Goal: Answer question/provide support: Share knowledge or assist other users

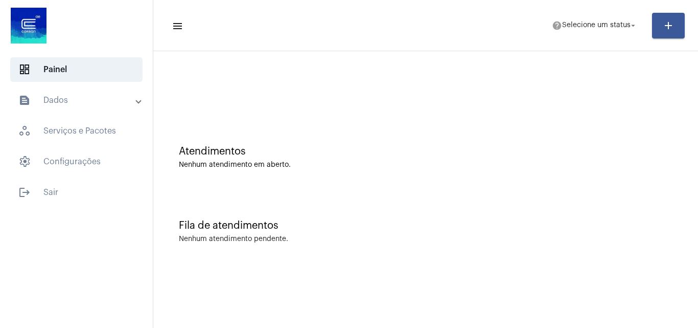
click at [86, 108] on mat-expansion-panel-header "text_snippet_outlined Dados" at bounding box center [79, 100] width 147 height 25
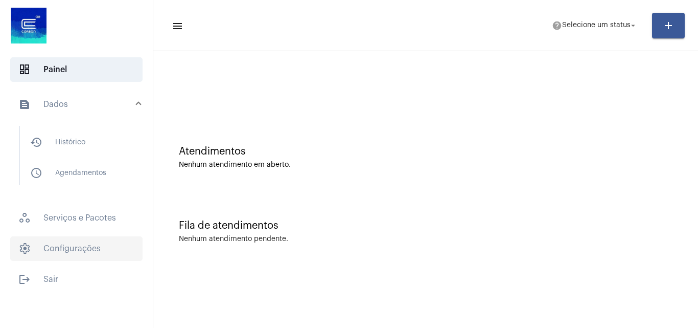
click at [82, 246] on span "settings Configurações" at bounding box center [76, 248] width 132 height 25
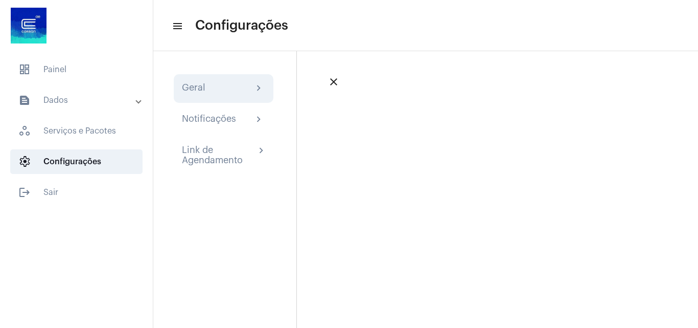
click at [185, 96] on div "Geral chevron_right" at bounding box center [224, 88] width 100 height 29
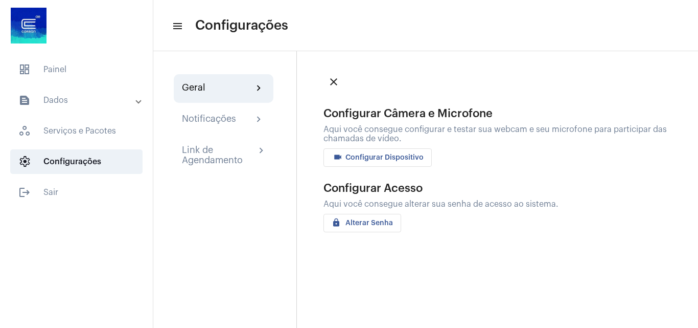
click at [362, 157] on span "videocam Configurar Dispositivo" at bounding box center [378, 157] width 92 height 7
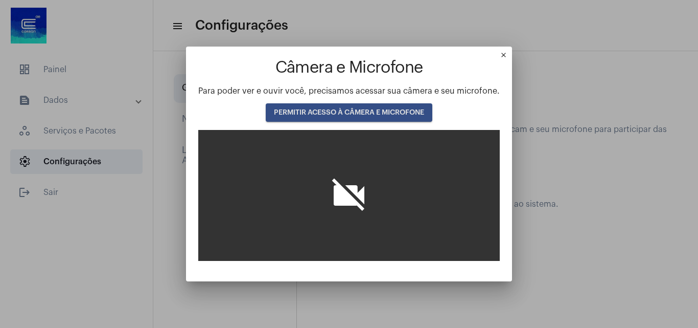
click at [397, 112] on span "PERMITIR ACESSO À CÂMERA E MICROFONE" at bounding box center [349, 112] width 150 height 7
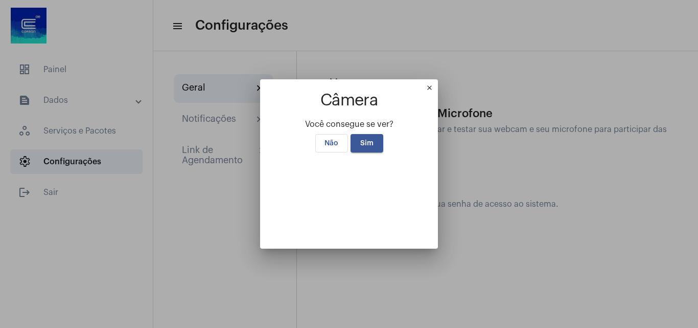
click at [438, 84] on mat-icon "close" at bounding box center [432, 90] width 12 height 12
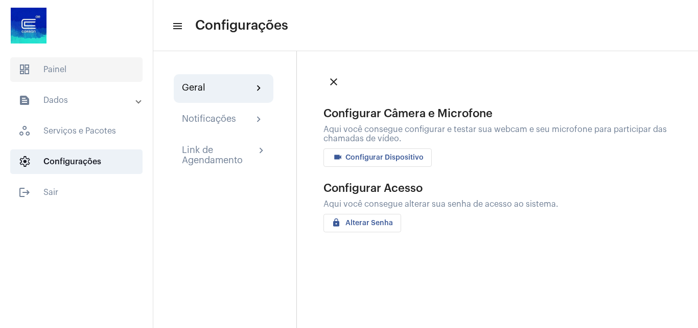
click at [88, 58] on span "dashboard Painel" at bounding box center [76, 69] width 132 height 25
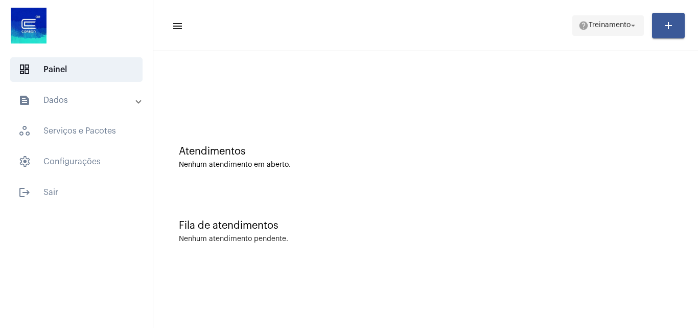
click at [587, 32] on span "help Treinamento arrow_drop_down" at bounding box center [608, 25] width 59 height 18
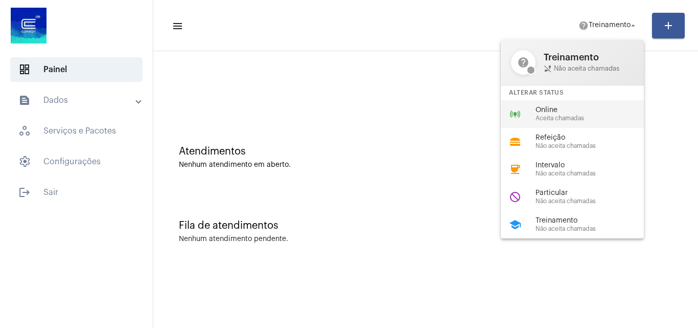
click at [552, 119] on span "Aceita chamadas" at bounding box center [594, 118] width 117 height 7
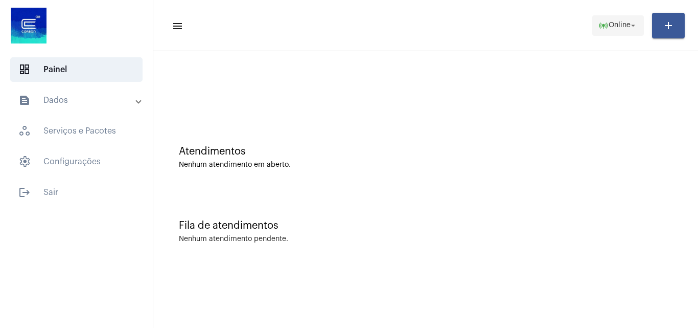
click at [617, 20] on span "online_prediction Online arrow_drop_down" at bounding box center [617, 25] width 39 height 18
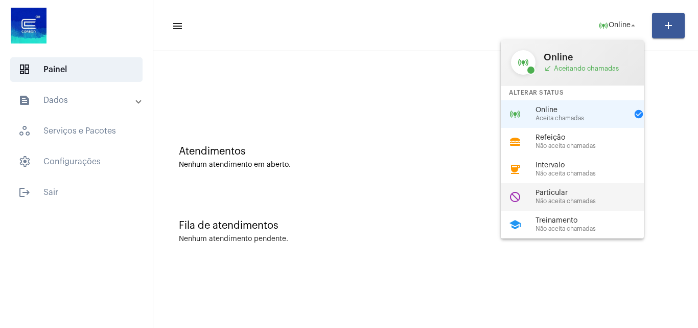
click at [574, 196] on span "Particular" at bounding box center [594, 193] width 117 height 8
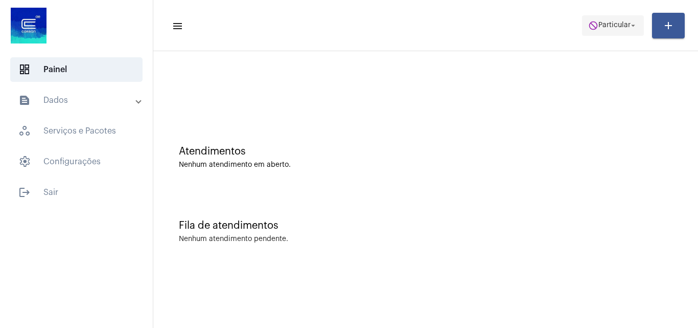
click at [598, 24] on span "Particular" at bounding box center [614, 25] width 32 height 7
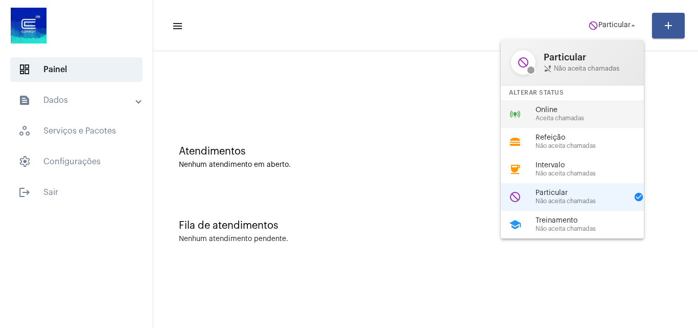
click at [558, 106] on span "Online" at bounding box center [594, 110] width 117 height 8
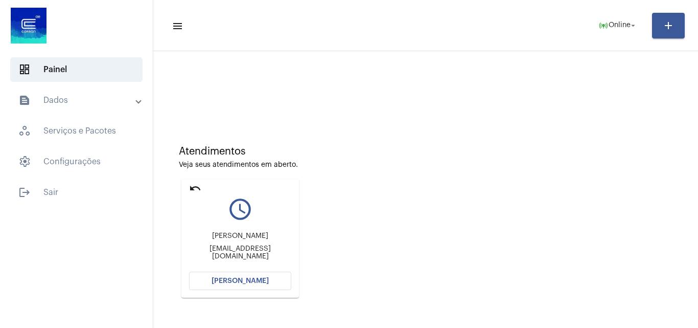
click at [259, 280] on span "[PERSON_NAME]" at bounding box center [240, 280] width 57 height 7
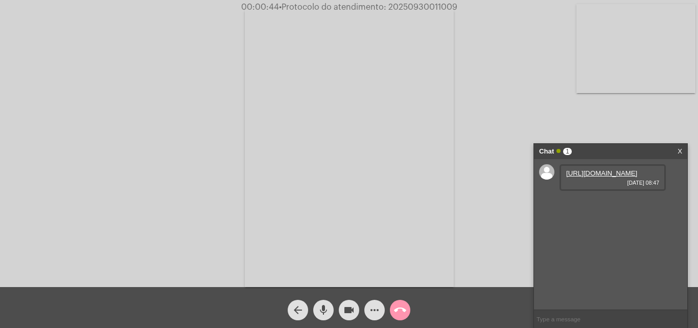
click at [604, 177] on link "[URL][DOMAIN_NAME]" at bounding box center [601, 173] width 71 height 8
click at [423, 9] on span "• Protocolo do atendimento: 20250930011009" at bounding box center [368, 7] width 178 height 8
copy span "20250930011009"
click at [401, 311] on mat-icon "call_end" at bounding box center [400, 310] width 12 height 12
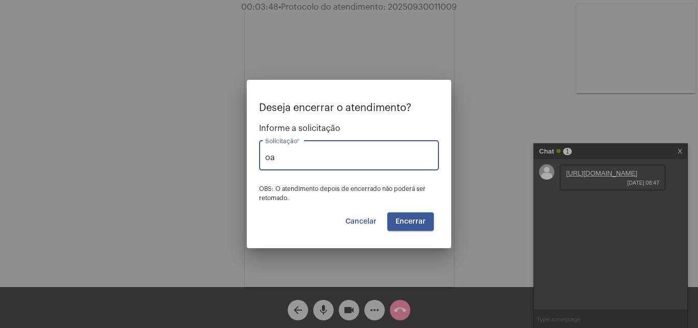
type input "o"
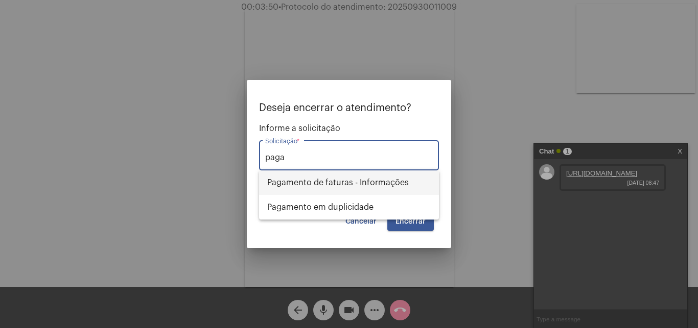
click at [375, 187] on span "Pagamento de faturas - Informações" at bounding box center [349, 182] width 164 height 25
type input "Pagamento de faturas - Informações"
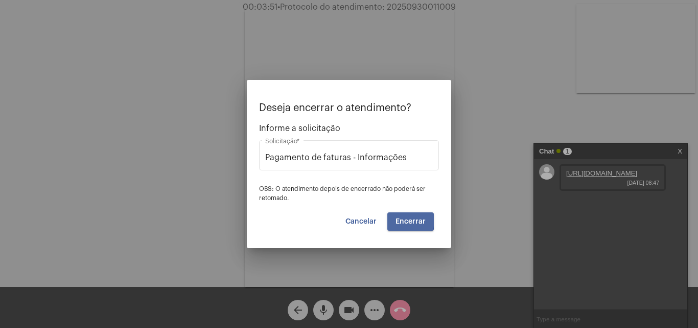
click at [400, 220] on span "Encerrar" at bounding box center [411, 221] width 30 height 7
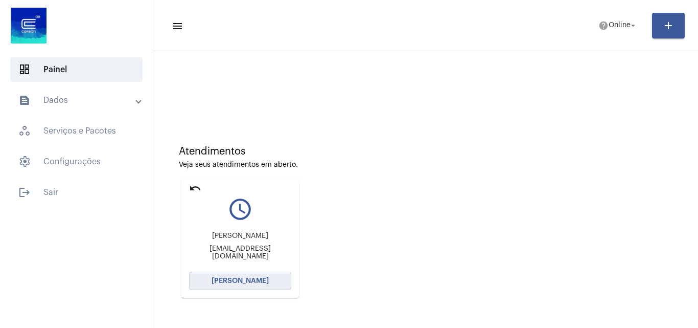
click at [236, 282] on span "[PERSON_NAME]" at bounding box center [240, 280] width 57 height 7
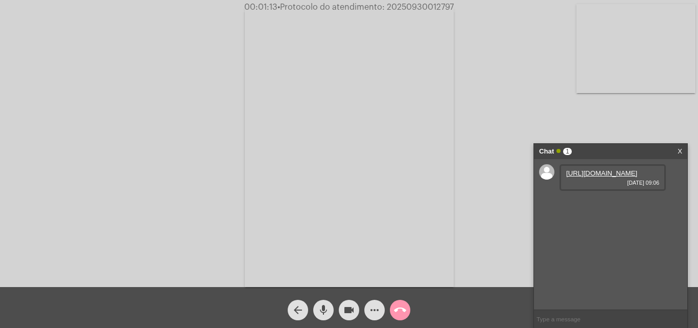
click at [601, 173] on link "[URL][DOMAIN_NAME]" at bounding box center [601, 173] width 71 height 8
click at [431, 6] on span "• Protocolo do atendimento: 20250930012797" at bounding box center [368, 7] width 176 height 8
copy span "20250930012797"
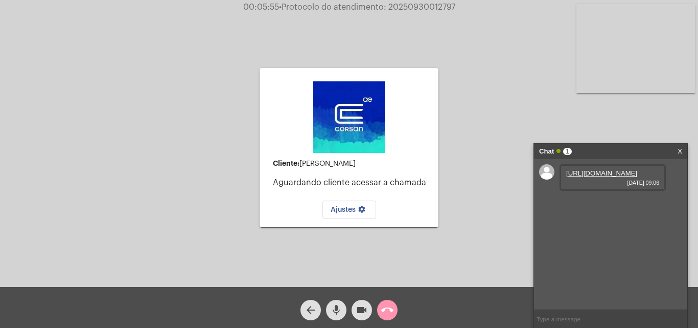
click at [387, 314] on mat-icon "call_end" at bounding box center [387, 310] width 12 height 12
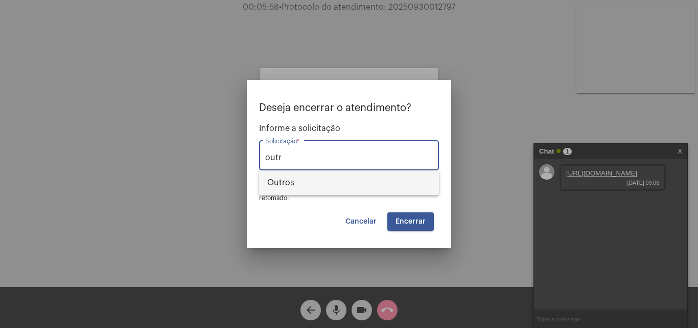
click at [359, 174] on span "Outros" at bounding box center [349, 182] width 164 height 25
type input "Outros"
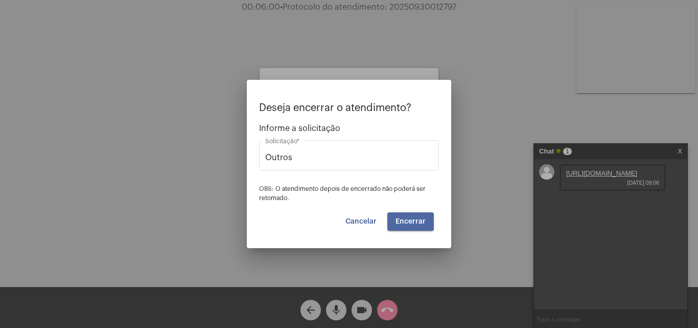
click at [415, 228] on button "Encerrar" at bounding box center [410, 221] width 47 height 18
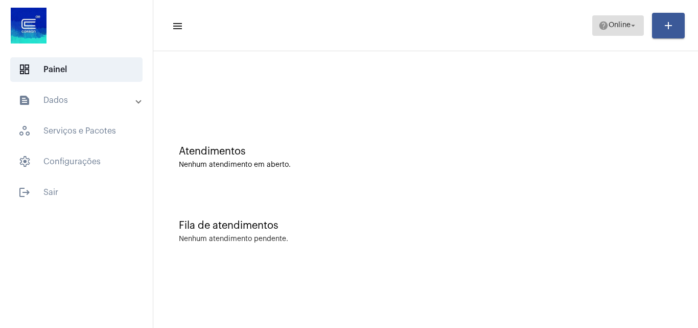
click at [617, 31] on span "help Online arrow_drop_down" at bounding box center [617, 25] width 39 height 18
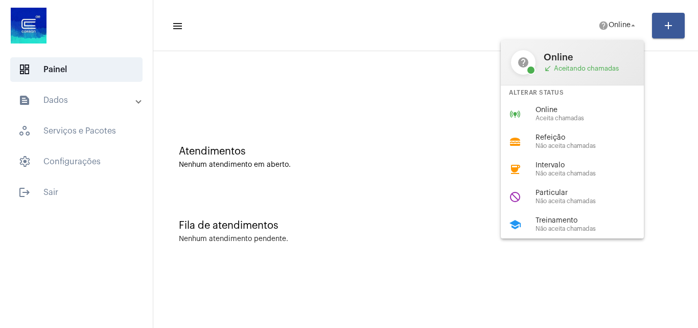
click at [362, 85] on div at bounding box center [349, 164] width 698 height 328
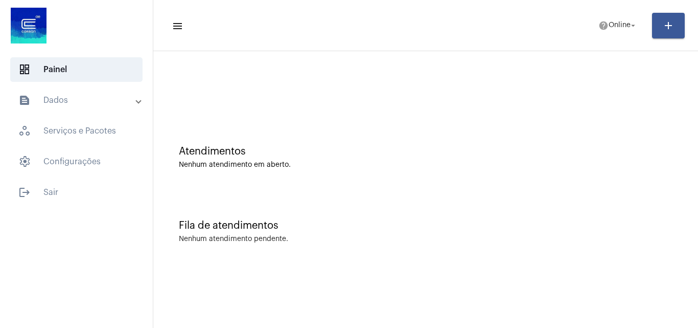
click at [99, 104] on mat-panel-title "text_snippet_outlined Dados" at bounding box center [77, 100] width 118 height 12
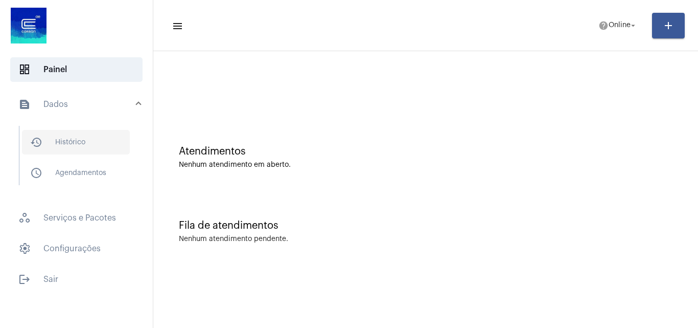
click at [83, 145] on span "history_outlined Histórico" at bounding box center [76, 142] width 108 height 25
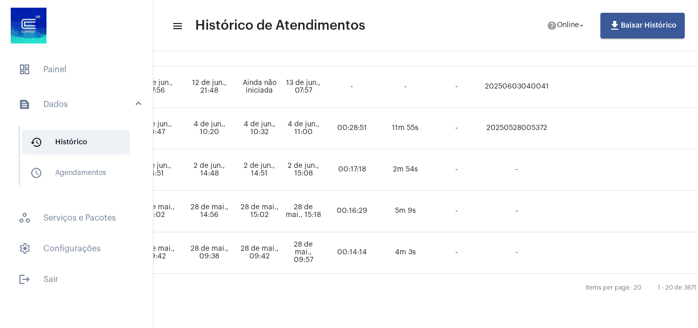
scroll to position [769, 666]
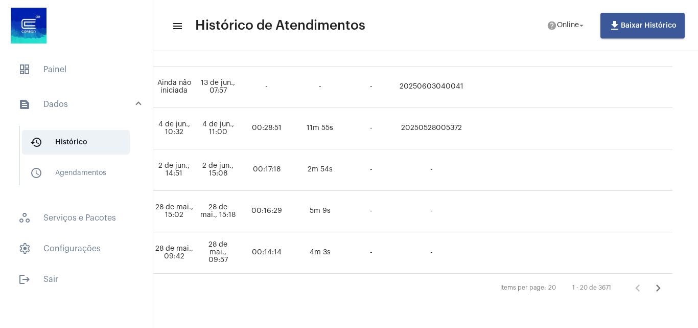
click at [656, 284] on icon "Próxima página" at bounding box center [658, 287] width 5 height 7
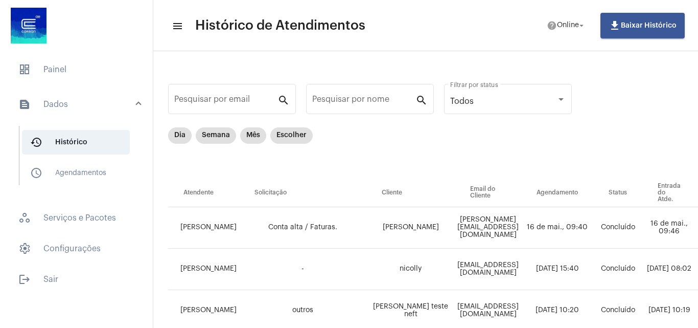
scroll to position [0, 0]
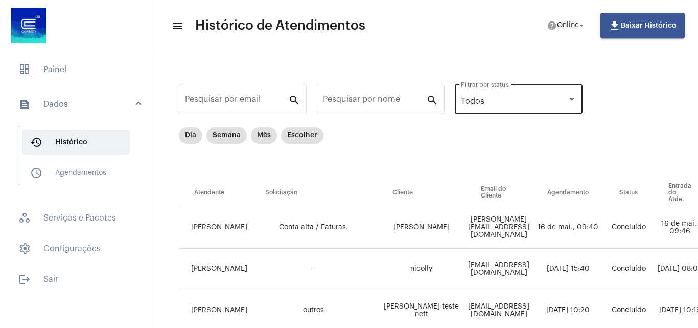
click at [524, 99] on div "Todos" at bounding box center [514, 101] width 106 height 9
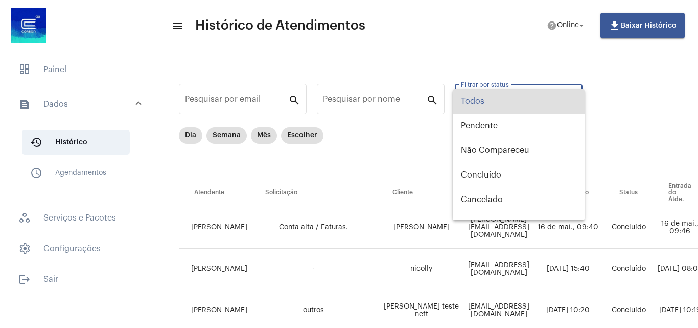
click at [521, 100] on span "Todos" at bounding box center [519, 101] width 116 height 25
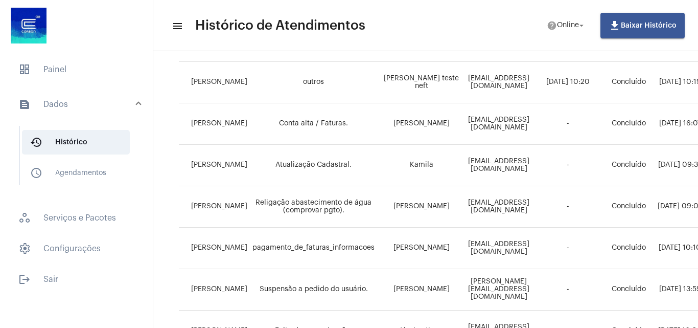
scroll to position [256, 0]
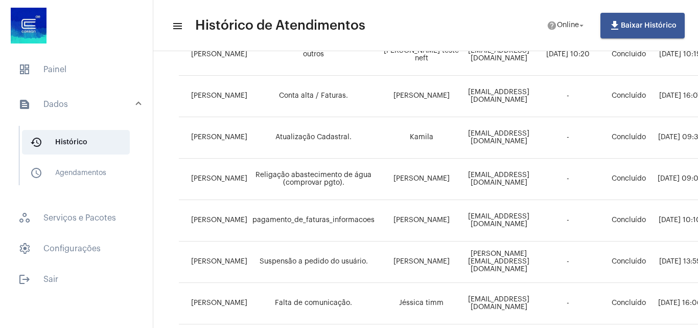
drag, startPoint x: 273, startPoint y: 180, endPoint x: 336, endPoint y: 179, distance: 63.4
click at [336, 179] on td "Religação abastecimento de água (comprovar pgto)." at bounding box center [313, 178] width 127 height 41
click at [413, 181] on td "[PERSON_NAME]" at bounding box center [421, 178] width 88 height 41
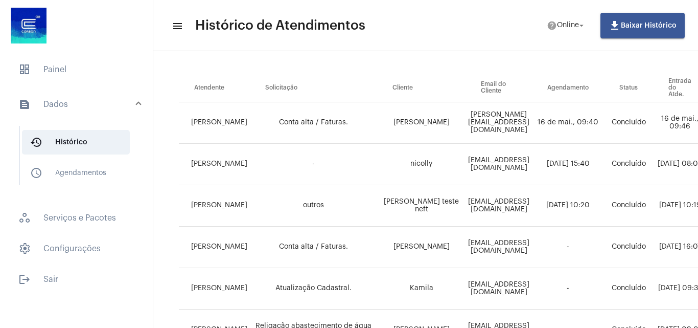
scroll to position [0, 0]
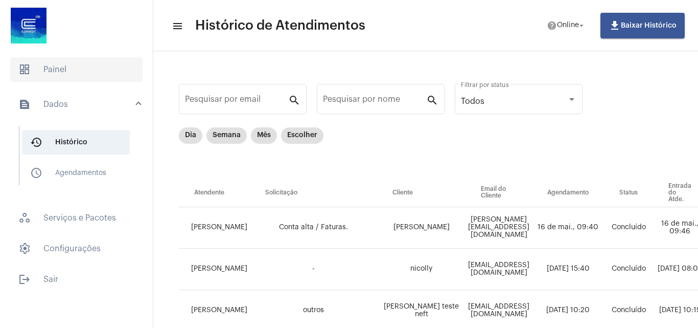
click at [88, 74] on span "dashboard Painel" at bounding box center [76, 69] width 132 height 25
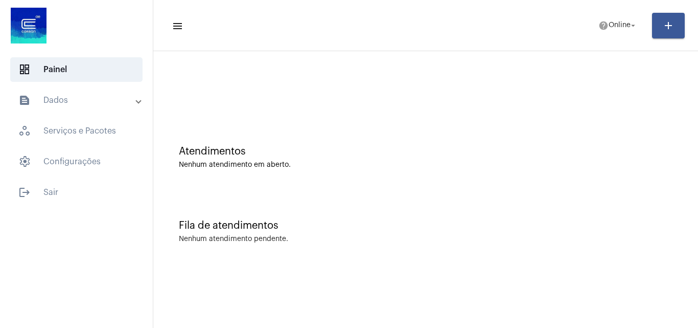
click at [89, 96] on mat-panel-title "text_snippet_outlined Dados" at bounding box center [77, 100] width 118 height 12
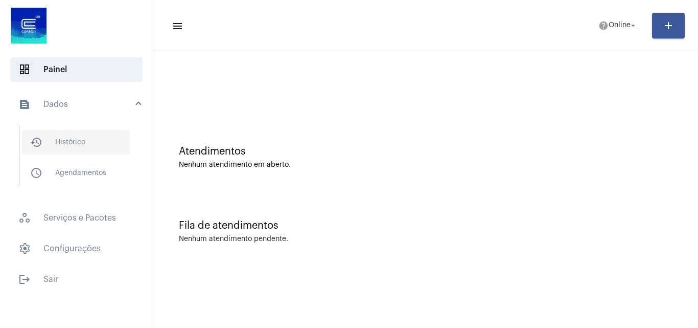
click at [79, 139] on span "history_outlined Histórico" at bounding box center [76, 142] width 108 height 25
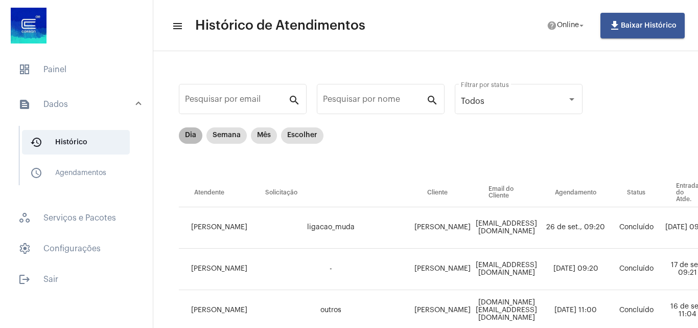
click at [190, 136] on mat-chip "Dia" at bounding box center [191, 135] width 24 height 16
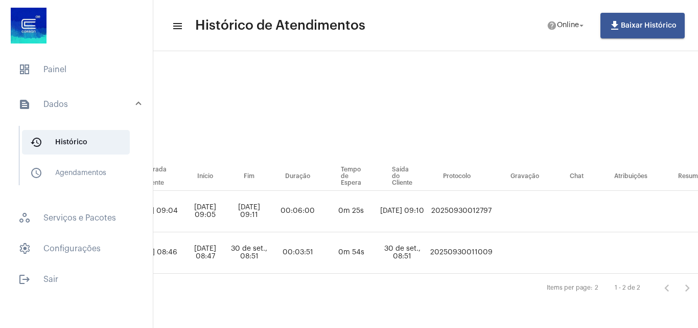
scroll to position [24, 626]
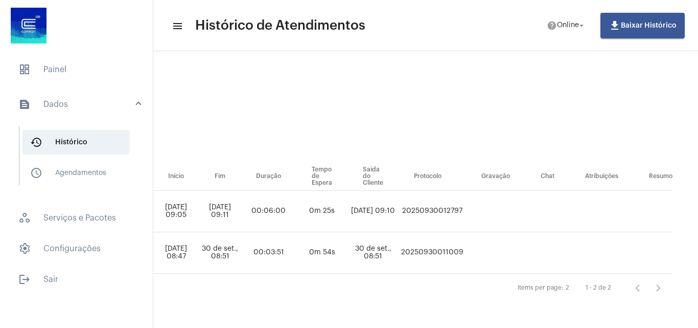
click at [419, 203] on td "20250930012797" at bounding box center [432, 211] width 67 height 41
copy td "20250930012797"
click at [94, 78] on span "dashboard Painel" at bounding box center [76, 69] width 132 height 25
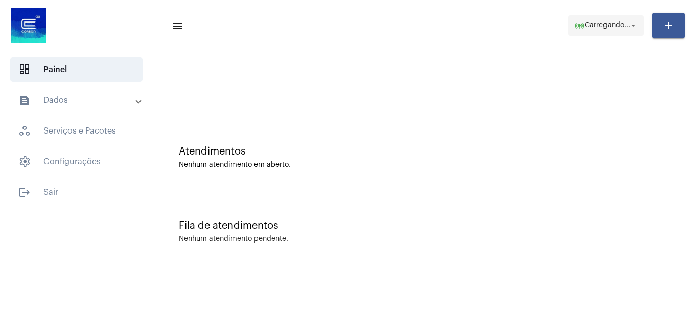
click at [628, 32] on span "online_prediction Carregando... arrow_drop_down" at bounding box center [605, 25] width 63 height 18
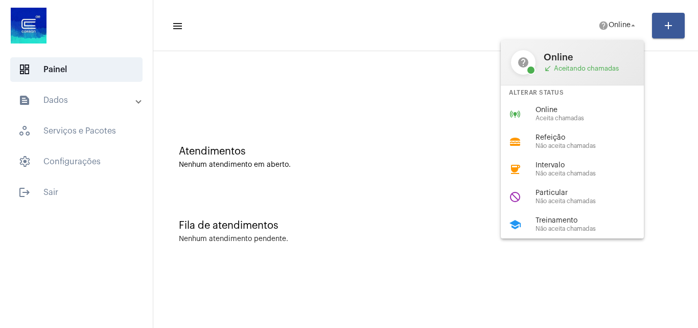
click at [439, 67] on div at bounding box center [349, 164] width 698 height 328
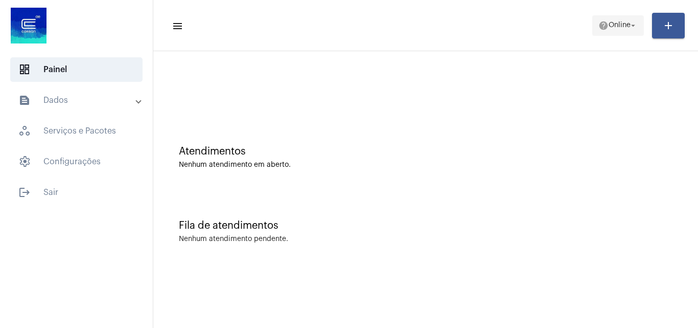
click at [619, 25] on span "Online" at bounding box center [620, 25] width 22 height 7
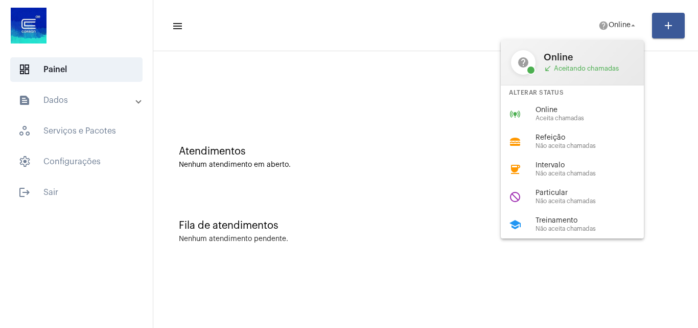
click at [388, 149] on div at bounding box center [349, 164] width 698 height 328
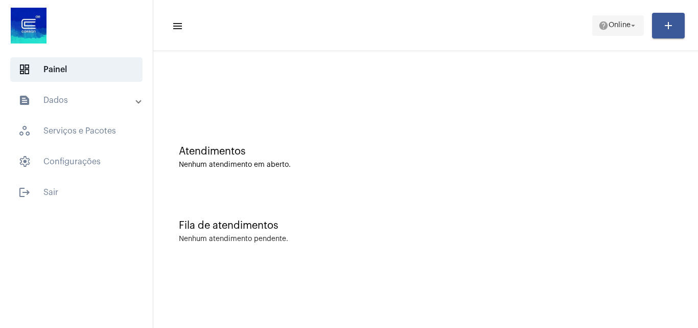
click at [626, 24] on span "Online" at bounding box center [620, 25] width 22 height 7
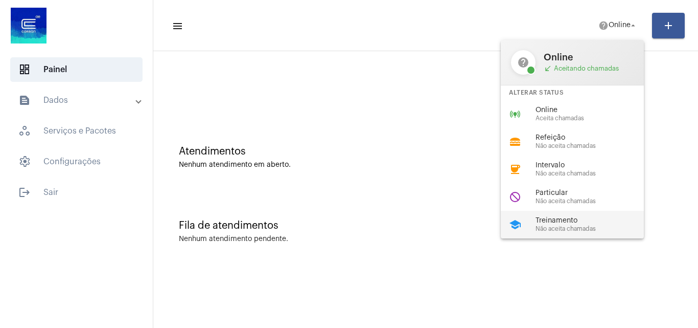
click at [554, 218] on span "Treinamento" at bounding box center [594, 221] width 117 height 8
